Goal: Check status

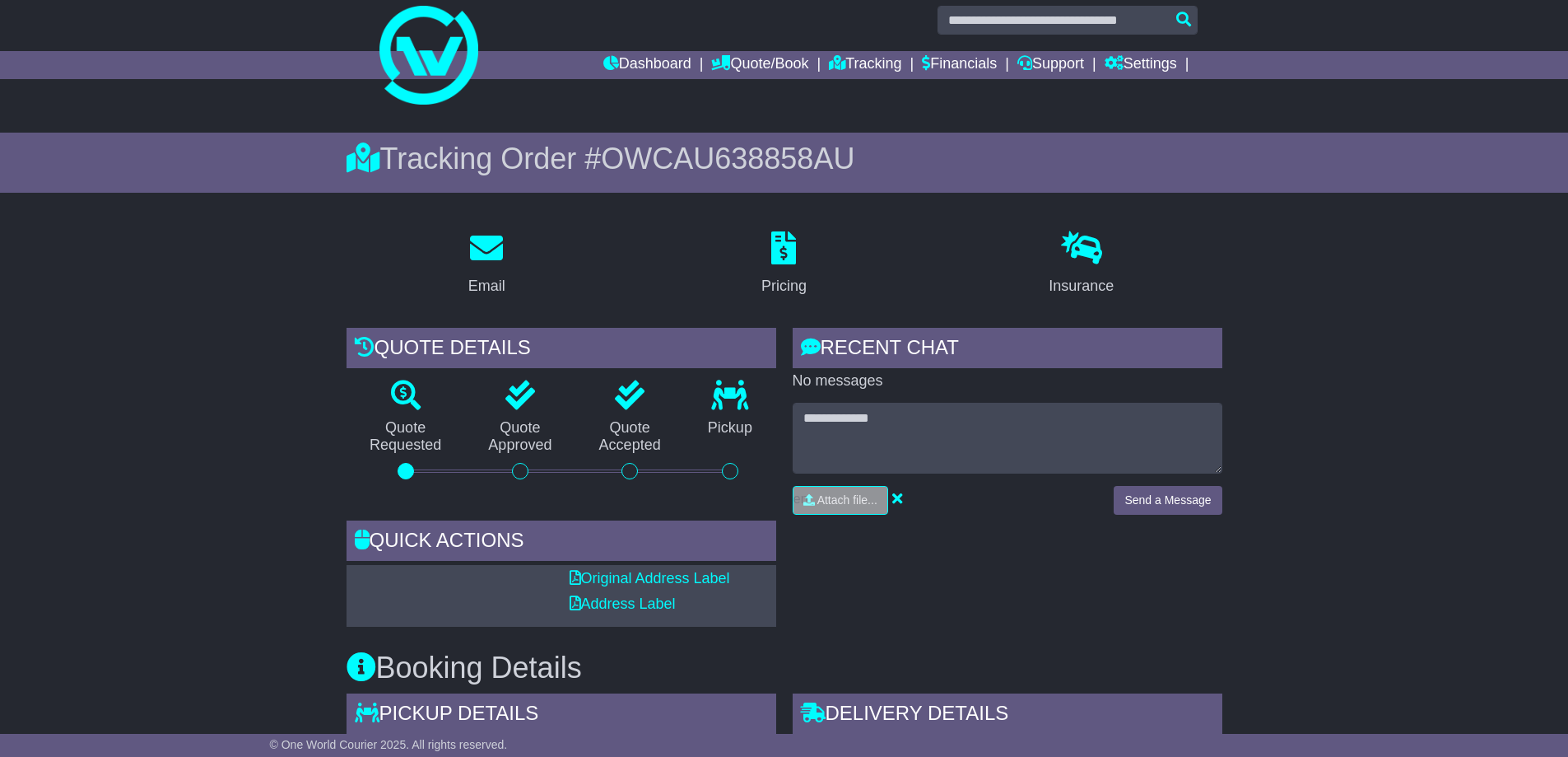
scroll to position [4, 0]
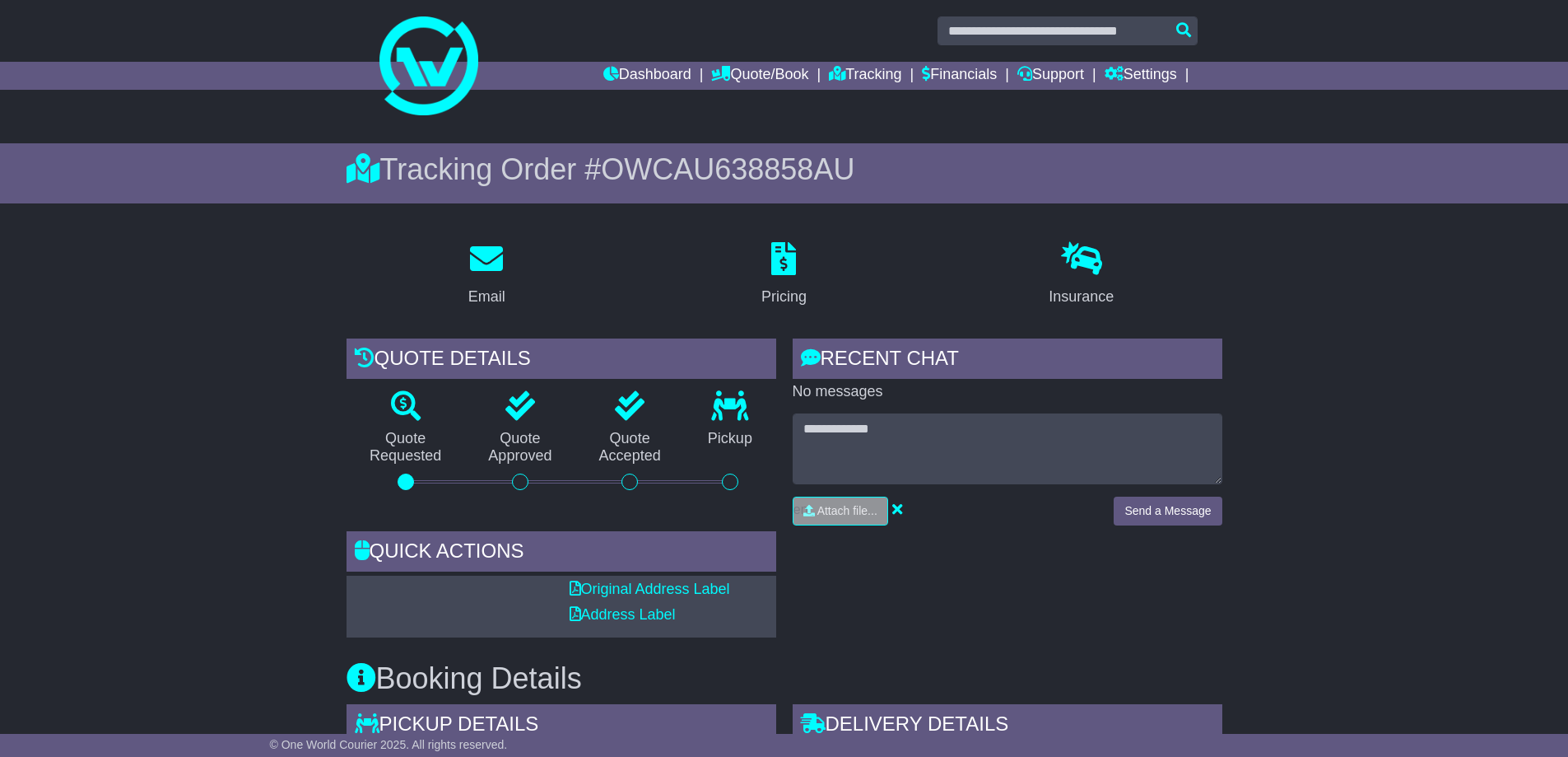
click at [918, 549] on div "RECENT CHAT Loading... No messages Attach file..." at bounding box center [1007, 488] width 446 height 299
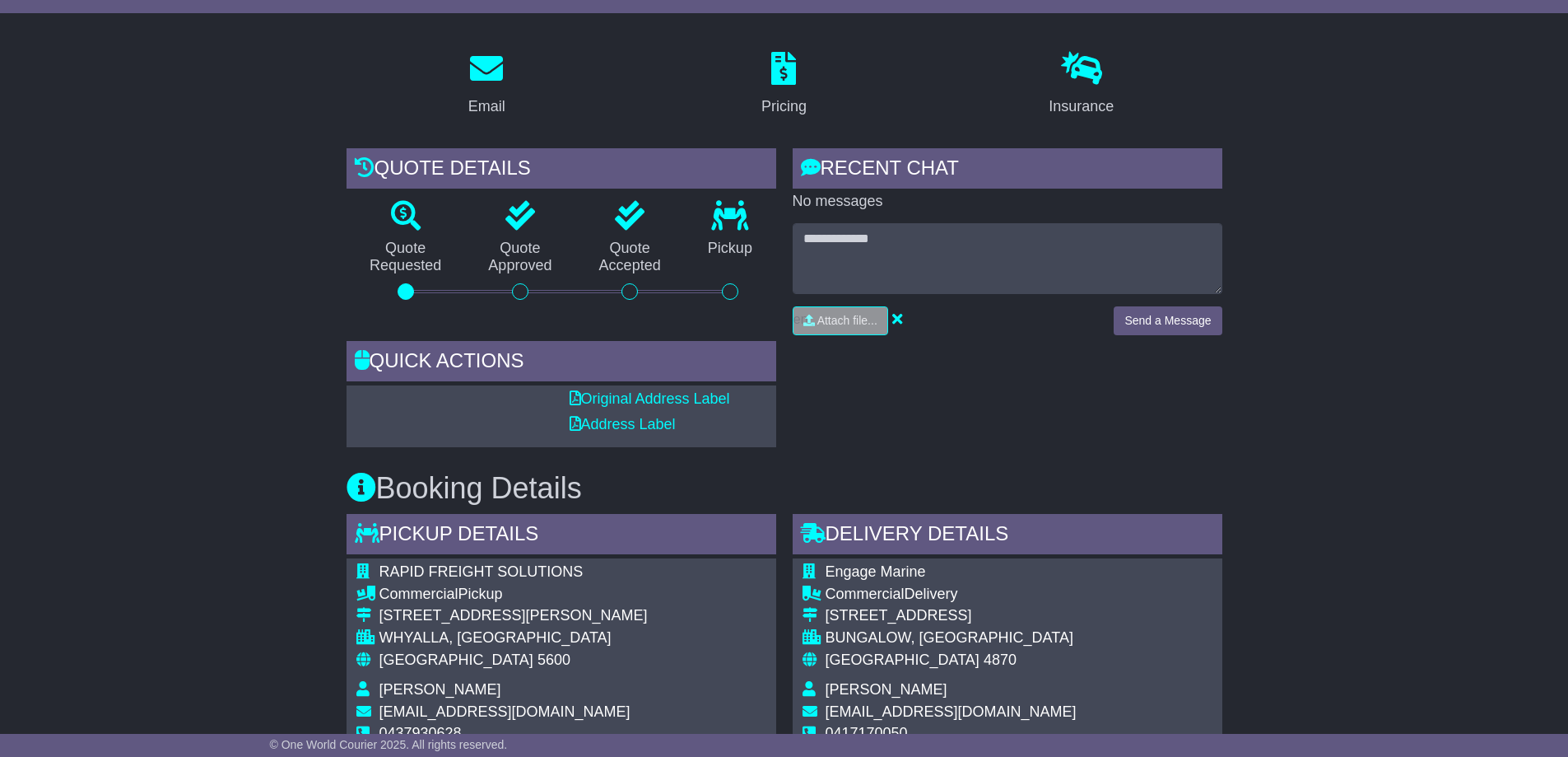
scroll to position [17, 0]
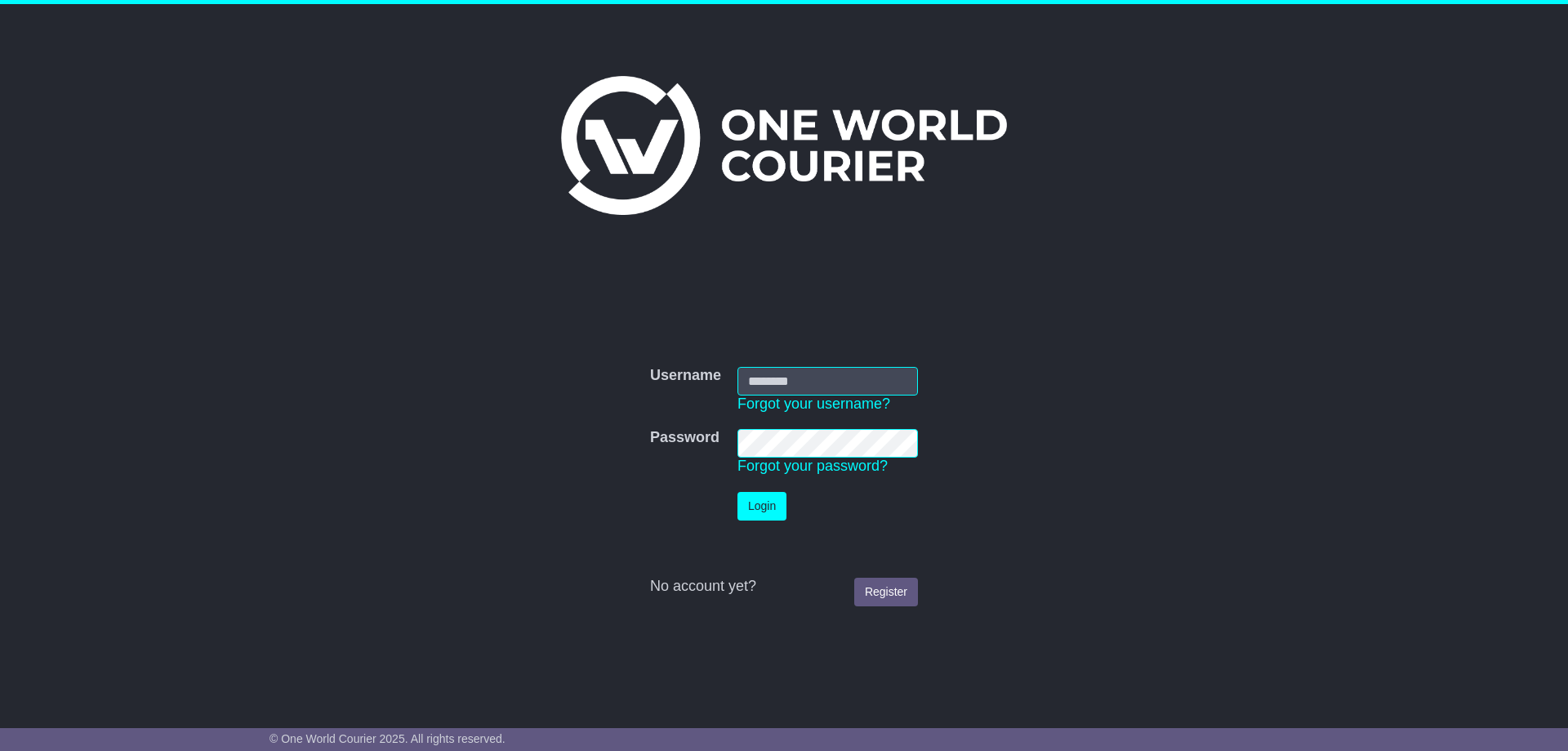
click at [792, 378] on input "Username" at bounding box center [828, 381] width 180 height 29
type input "**********"
click at [765, 510] on button "Login" at bounding box center [762, 506] width 49 height 29
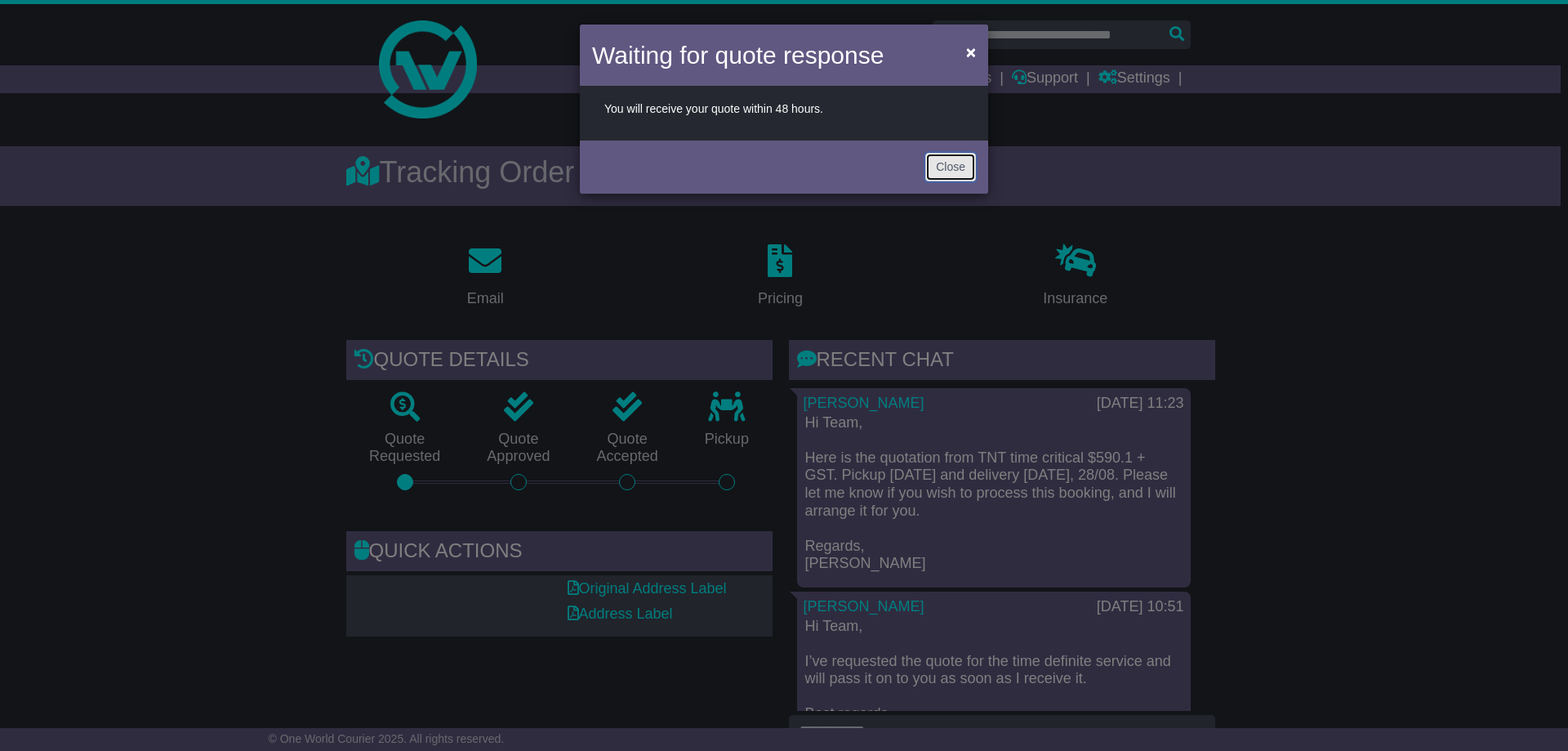
click at [950, 172] on button "Close" at bounding box center [951, 166] width 50 height 29
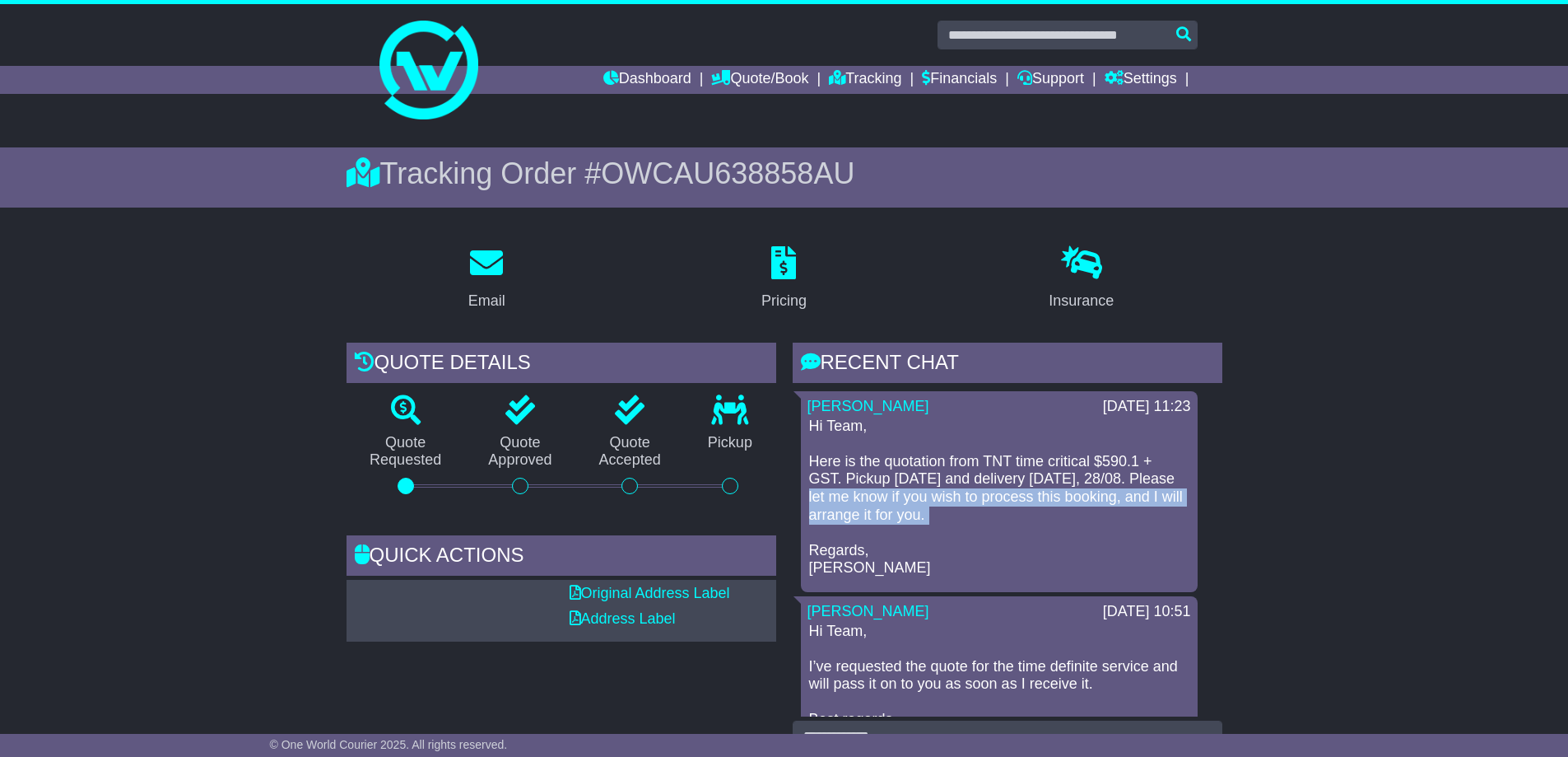
drag, startPoint x: 1222, startPoint y: 541, endPoint x: 1223, endPoint y: 474, distance: 67.0
click at [1223, 474] on div "RECENT CHAT Loading... No messages Cristina Santos 27 Aug 2025 11:23 Hi Team, H…" at bounding box center [1007, 593] width 446 height 502
click at [1173, 513] on p "Hi Team, Here is the quotation from TNT time critical $590.1 + GST. Pickup toda…" at bounding box center [999, 497] width 380 height 160
